Goal: Task Accomplishment & Management: Manage account settings

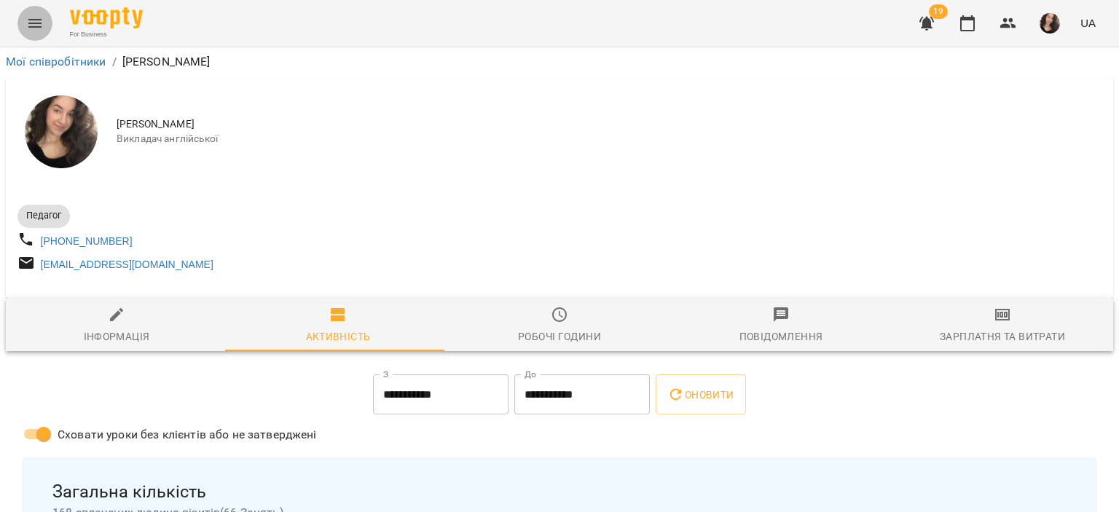
click at [28, 31] on icon "Menu" at bounding box center [34, 23] width 17 height 17
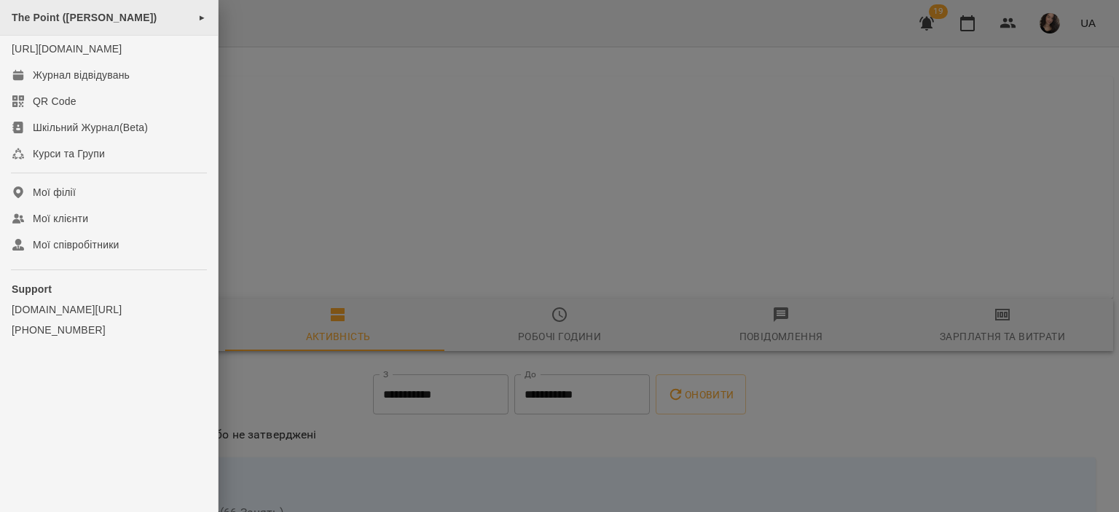
click at [76, 23] on div "The Point ([PERSON_NAME]) ►" at bounding box center [109, 18] width 218 height 36
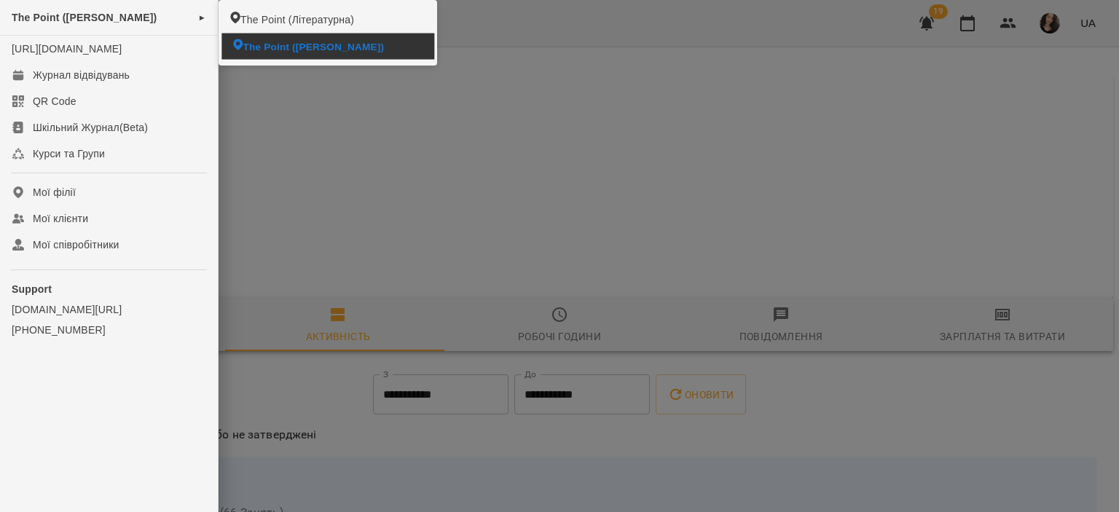
click at [279, 46] on span "The Point ([PERSON_NAME])" at bounding box center [313, 46] width 141 height 14
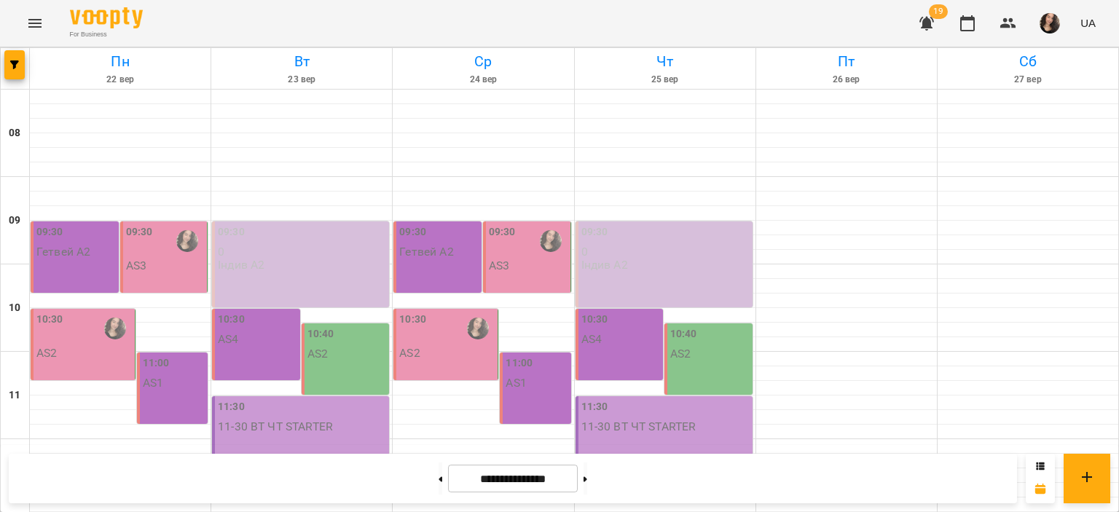
click at [167, 243] on div "09:30" at bounding box center [165, 241] width 79 height 34
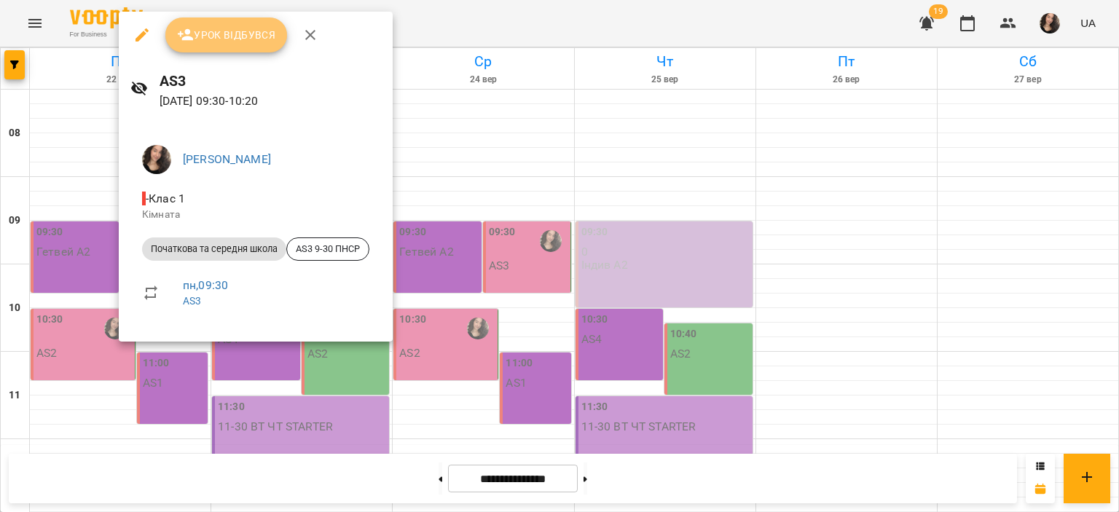
click at [202, 40] on span "Урок відбувся" at bounding box center [226, 34] width 99 height 17
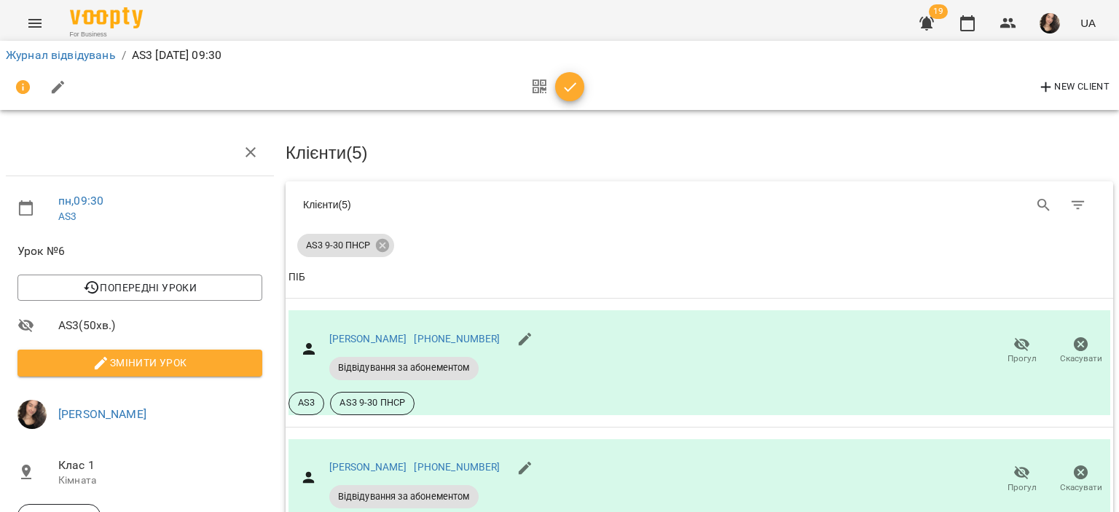
click at [565, 79] on icon "button" at bounding box center [570, 87] width 17 height 17
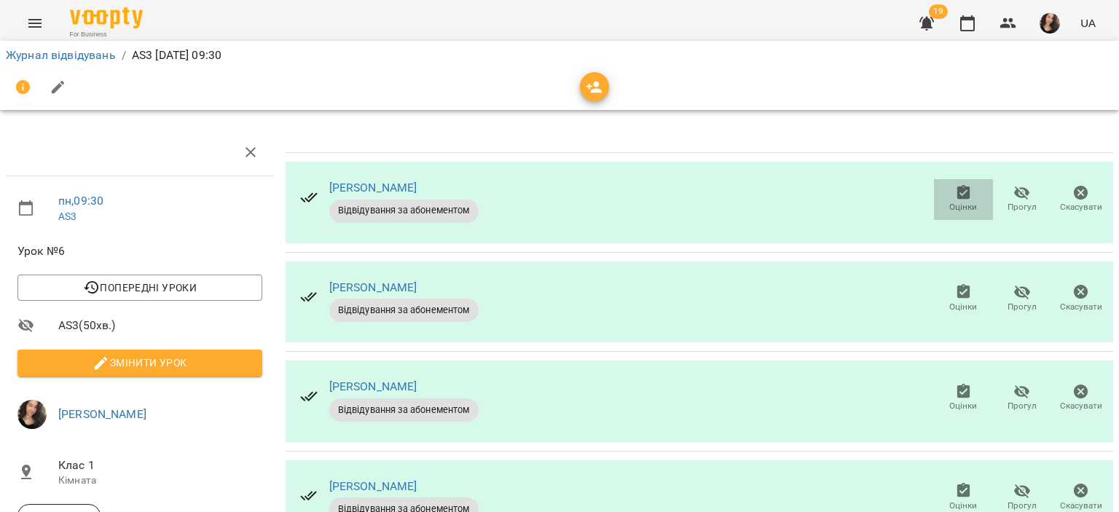
click at [943, 197] on span "Оцінки" at bounding box center [964, 198] width 42 height 29
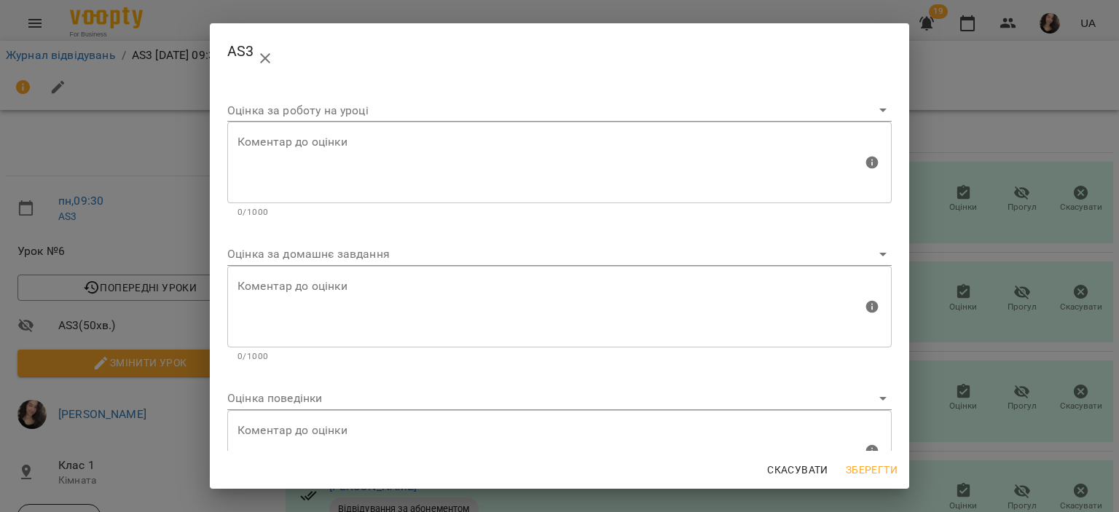
scroll to position [62, 0]
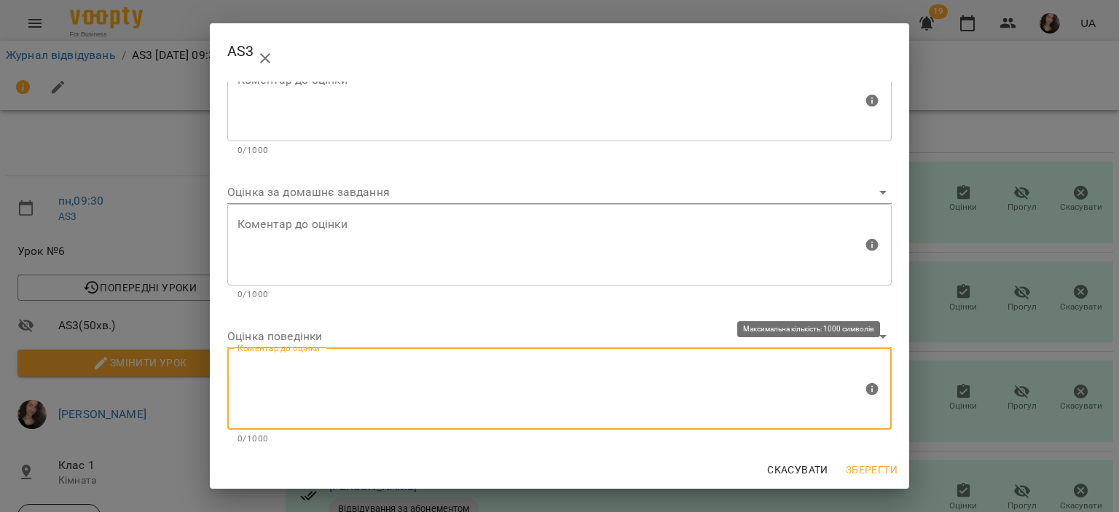
click at [376, 367] on textarea at bounding box center [550, 388] width 625 height 55
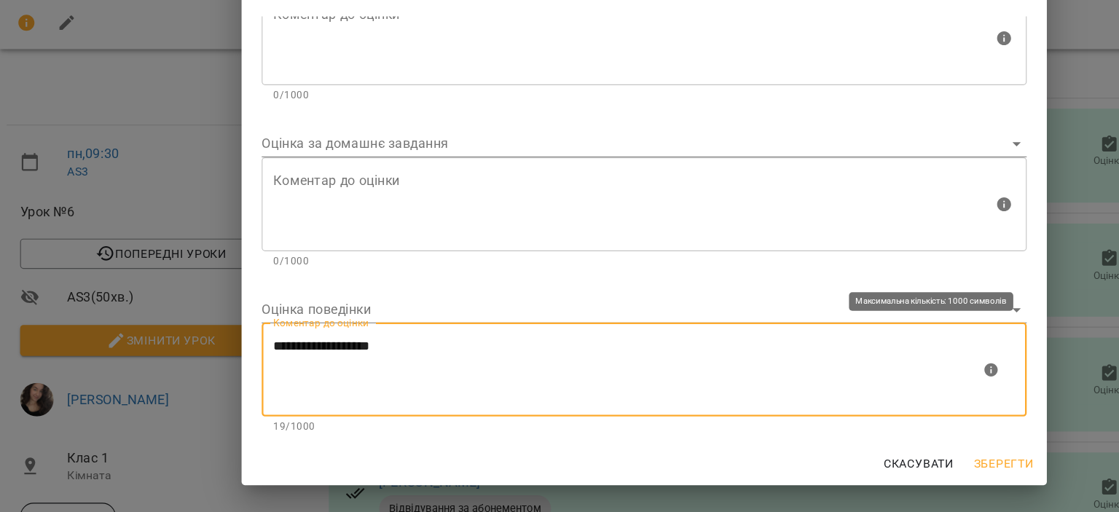
scroll to position [0, 0]
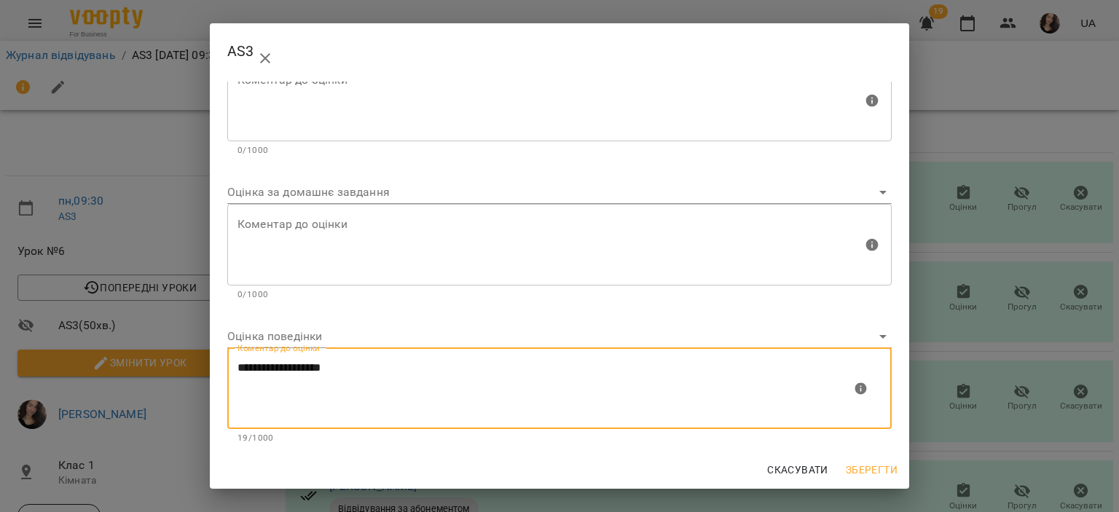
type textarea "**********"
